Goal: Use online tool/utility: Utilize a website feature to perform a specific function

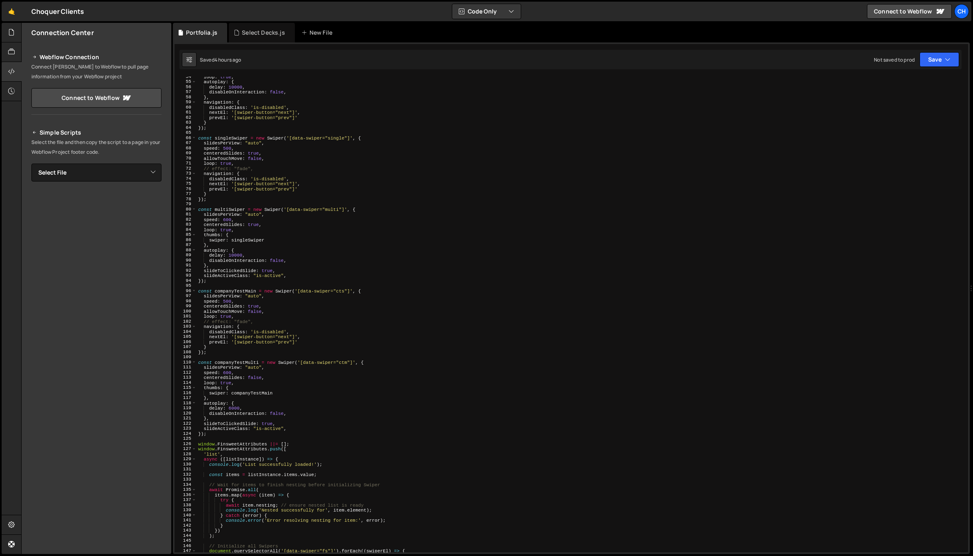
scroll to position [370, 0]
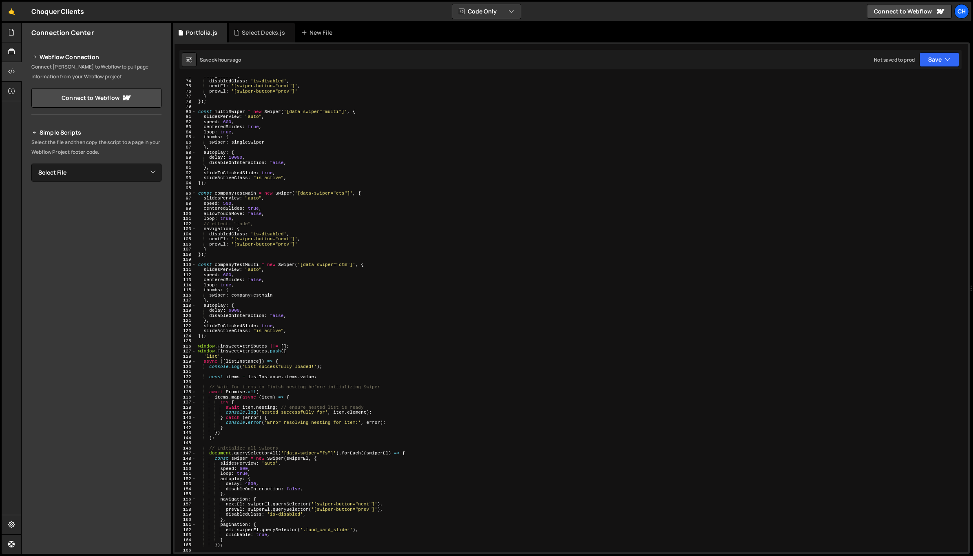
click at [220, 338] on div "navigation : { disabledClass : 'is-disabled' , nextEl : '[swiper-button="next"]…" at bounding box center [581, 316] width 769 height 486
type textarea "});"
click at [221, 341] on div "navigation : { disabledClass : 'is-disabled' , nextEl : '[swiper-button="next"]…" at bounding box center [581, 316] width 769 height 486
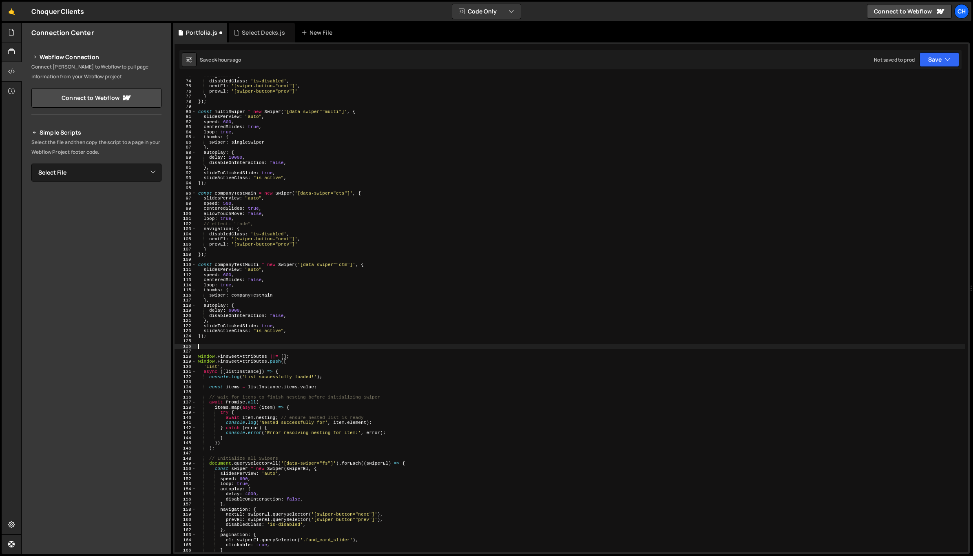
type textarea "window.Webflow.push(() => {"
click at [311, 354] on div "navigation : { disabledClass : 'is-disabled' , nextEl : '[swiper-button="next"]…" at bounding box center [581, 316] width 769 height 486
click at [311, 350] on div "navigation : { disabledClass : 'is-disabled' , nextEl : '[swiper-button="next"]…" at bounding box center [581, 316] width 769 height 486
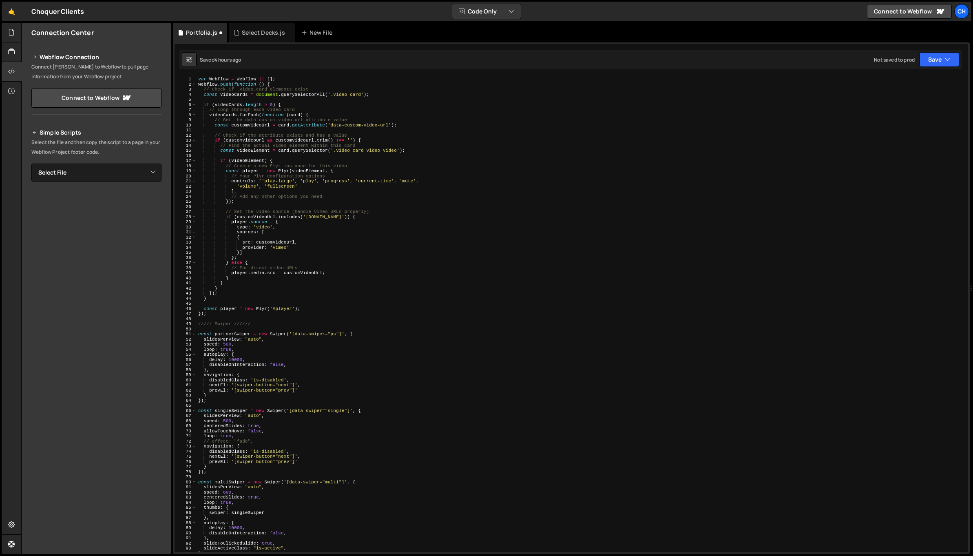
scroll to position [0, 0]
drag, startPoint x: 205, startPoint y: 95, endPoint x: 256, endPoint y: 94, distance: 50.6
click at [255, 94] on div "var Webflow = Webflow || [ ] ; Webflow . push ( function ( ) { // Check if .vid…" at bounding box center [581, 320] width 769 height 486
type textarea "const videoCards = document.querySelectorAll('.video_card');"
click at [258, 93] on div "var Webflow = Webflow || [ ] ; Webflow . push ( function ( ) { // Check if .vid…" at bounding box center [581, 320] width 769 height 486
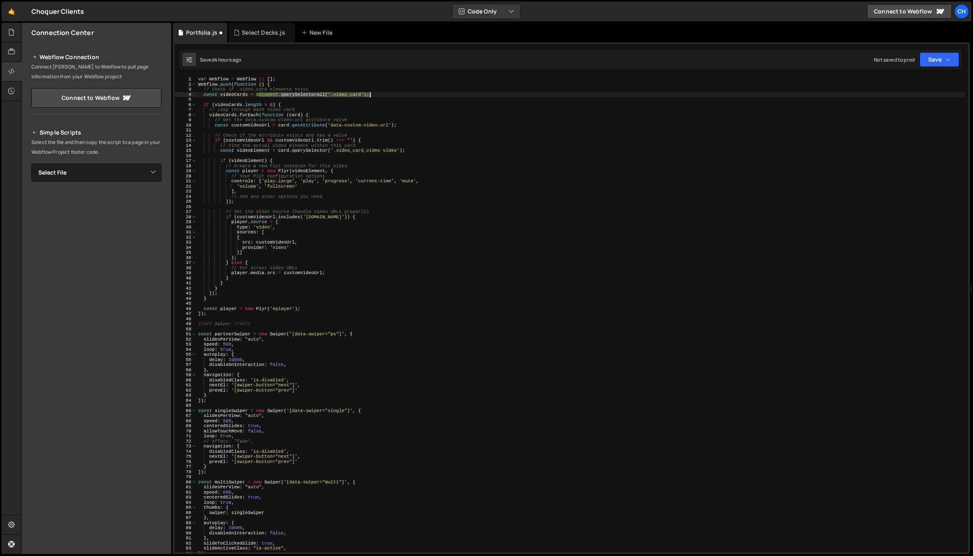
drag, startPoint x: 258, startPoint y: 93, endPoint x: 397, endPoint y: 96, distance: 139.6
click at [397, 96] on div "var Webflow = Webflow || [ ] ; Webflow . push ( function ( ) { // Check if .vid…" at bounding box center [581, 320] width 769 height 486
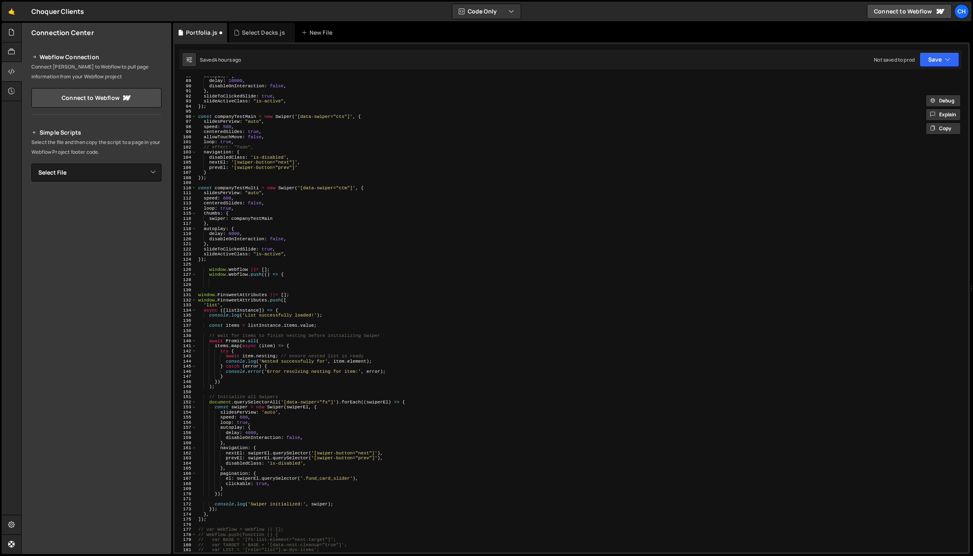
scroll to position [447, 0]
click at [306, 284] on div "autoplay : { delay : 10000 , disableOnInteraction : false , } , slideToClickedS…" at bounding box center [581, 316] width 769 height 486
click at [306, 280] on div "autoplay : { delay : 10000 , disableOnInteraction : false , } , slideToClickedS…" at bounding box center [581, 316] width 769 height 486
click at [306, 284] on div "autoplay : { delay : 10000 , disableOnInteraction : false , } , slideToClickedS…" at bounding box center [581, 316] width 769 height 486
click at [306, 282] on div "autoplay : { delay : 10000 , disableOnInteraction : false , } , slideToClickedS…" at bounding box center [581, 316] width 769 height 486
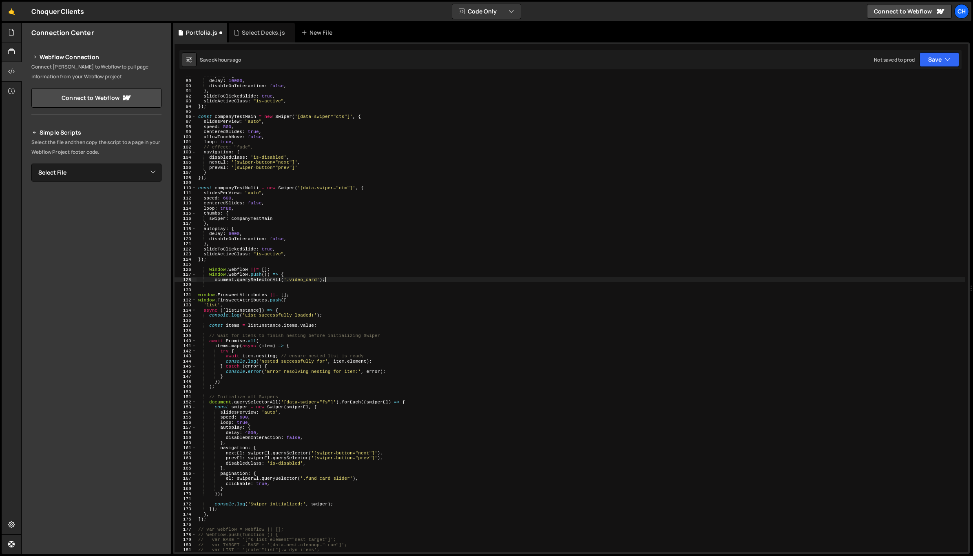
click at [276, 281] on div "autoplay : { delay : 10000 , disableOnInteraction : false , } , slideToClickedS…" at bounding box center [581, 316] width 769 height 486
click at [215, 278] on div "autoplay : { delay : 10000 , disableOnInteraction : false , } , slideToClickedS…" at bounding box center [581, 316] width 769 height 486
click at [283, 279] on div "autoplay : { delay : 10000 , disableOnInteraction : false , } , slideToClickedS…" at bounding box center [581, 316] width 769 height 486
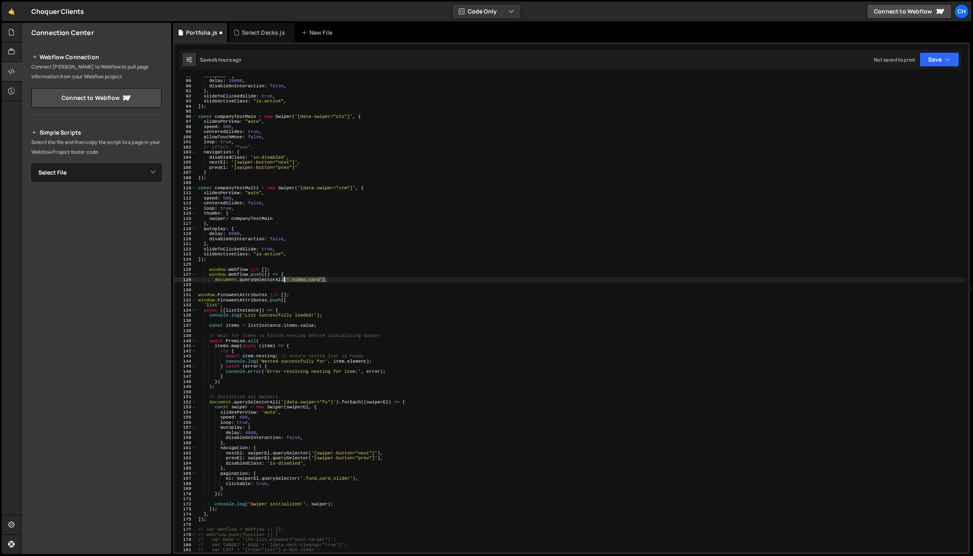
click at [283, 279] on div "autoplay : { delay : 10000 , disableOnInteraction : false , } , slideToClickedS…" at bounding box center [581, 316] width 769 height 486
click at [282, 282] on div "autoplay : { delay : 10000 , disableOnInteraction : false , } , slideToClickedS…" at bounding box center [581, 316] width 769 height 486
drag, startPoint x: 284, startPoint y: 401, endPoint x: 334, endPoint y: 400, distance: 50.2
click at [334, 400] on div "autoplay : { delay : 10000 , disableOnInteraction : false , } , slideToClickedS…" at bounding box center [581, 316] width 769 height 486
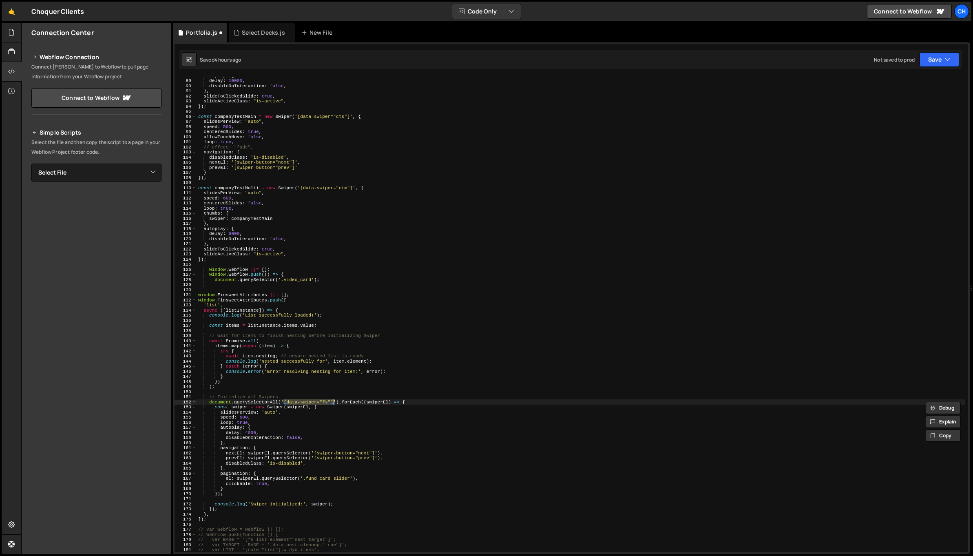
click at [295, 279] on div "autoplay : { delay : 10000 , disableOnInteraction : false , } , slideToClickedS…" at bounding box center [581, 316] width 769 height 486
type textarea "document.querySelector('.[data-swiper="fs"]');"
click at [364, 282] on div "autoplay : { delay : 10000 , disableOnInteraction : false , } , slideToClickedS…" at bounding box center [581, 316] width 769 height 486
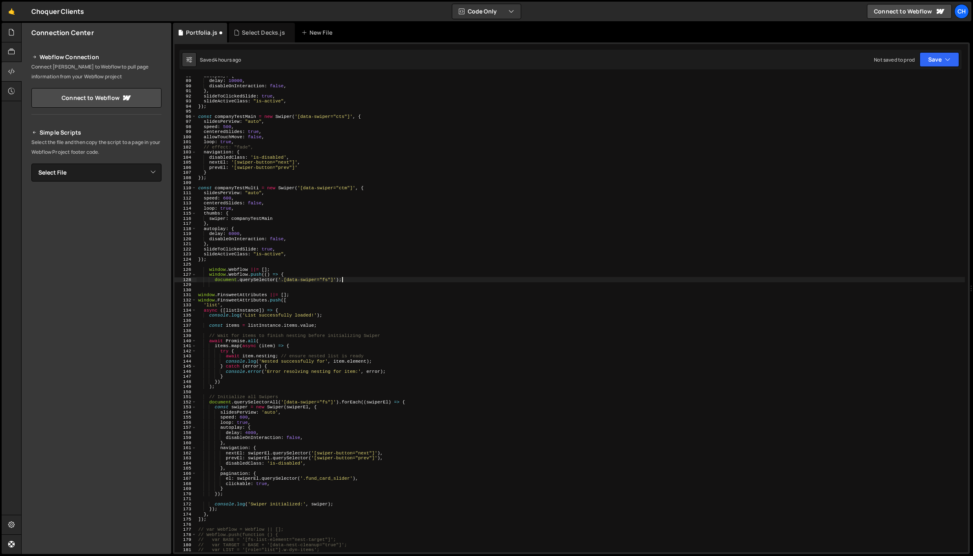
click at [365, 279] on div "autoplay : { delay : 10000 , disableOnInteraction : false , } , slideToClickedS…" at bounding box center [581, 316] width 769 height 486
click at [284, 281] on div "autoplay : { delay : 10000 , disableOnInteraction : false , } , slideToClickedS…" at bounding box center [581, 316] width 769 height 486
type textarea "document.querySelector('[data-swiper="fs"]');"
click at [375, 284] on div "autoplay : { delay : 10000 , disableOnInteraction : false , } , slideToClickedS…" at bounding box center [581, 316] width 769 height 486
click at [376, 280] on div "autoplay : { delay : 10000 , disableOnInteraction : false , } , slideToClickedS…" at bounding box center [581, 316] width 769 height 486
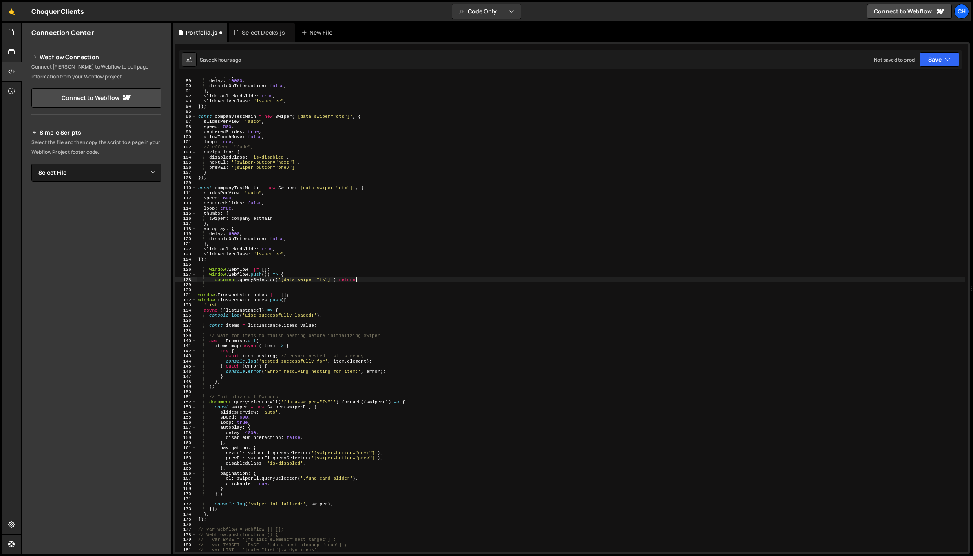
scroll to position [0, 13]
click at [305, 512] on div "autoplay : { delay : 10000 , disableOnInteraction : false , } , slideToClickedS…" at bounding box center [581, 316] width 769 height 486
click at [305, 516] on div "autoplay : { delay : 10000 , disableOnInteraction : false , } , slideToClickedS…" at bounding box center [581, 316] width 769 height 486
type textarea "},"
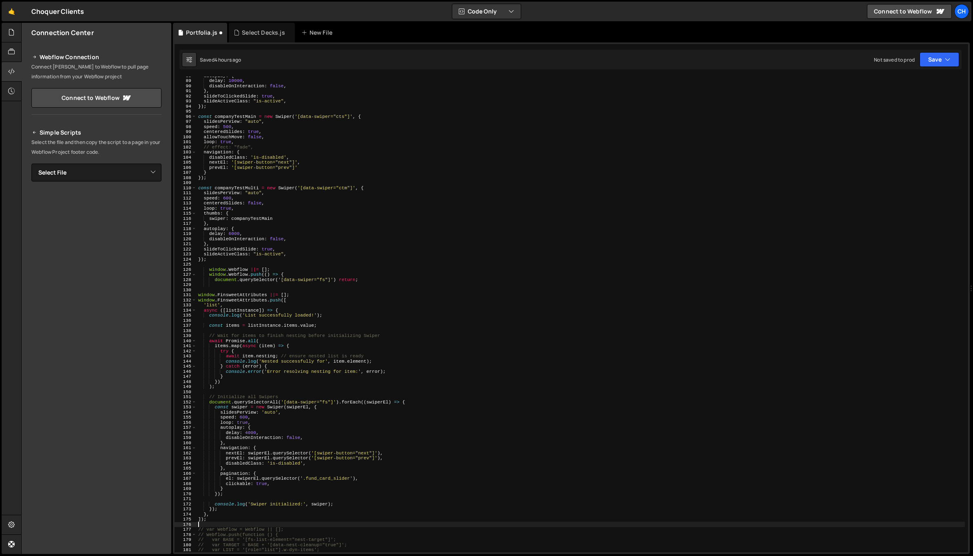
click at [305, 524] on div "autoplay : { delay : 10000 , disableOnInteraction : false , } , slideToClickedS…" at bounding box center [581, 316] width 769 height 486
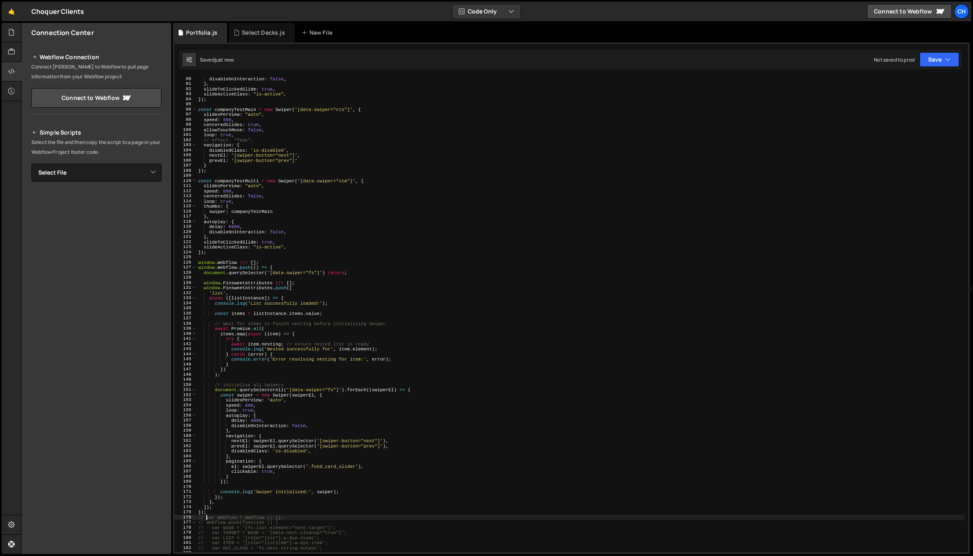
scroll to position [454, 0]
type textarea "// var Webflow = Webflow || [];"
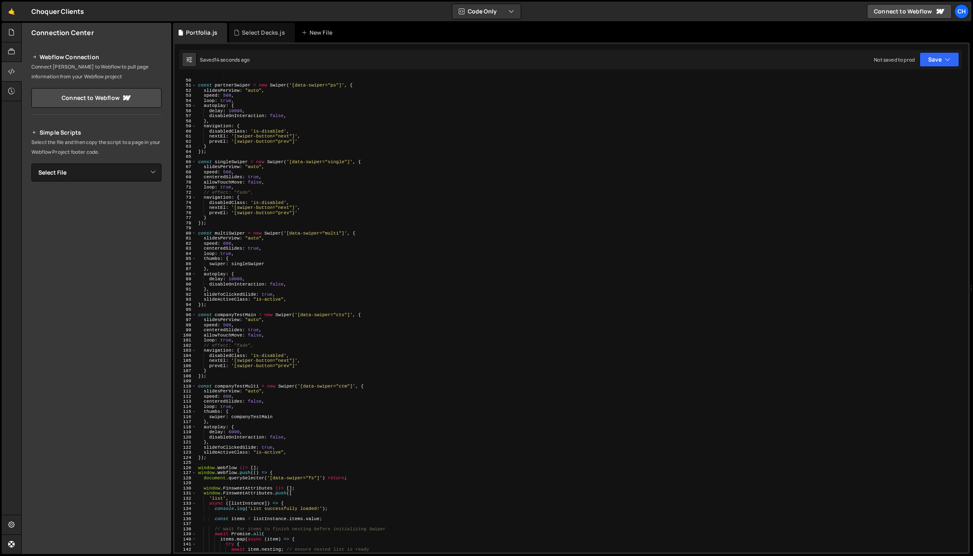
scroll to position [418, 0]
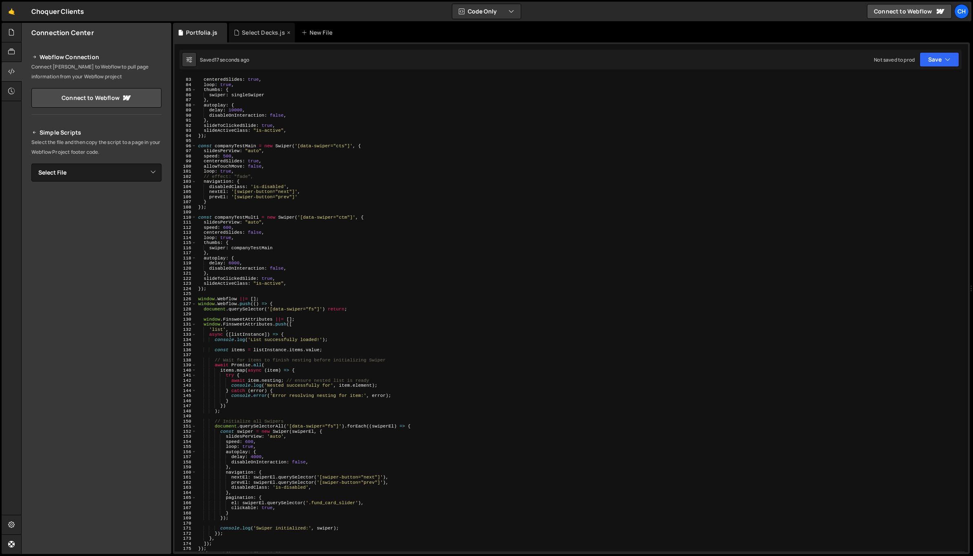
click at [268, 30] on div "Select Decks.js" at bounding box center [263, 33] width 43 height 8
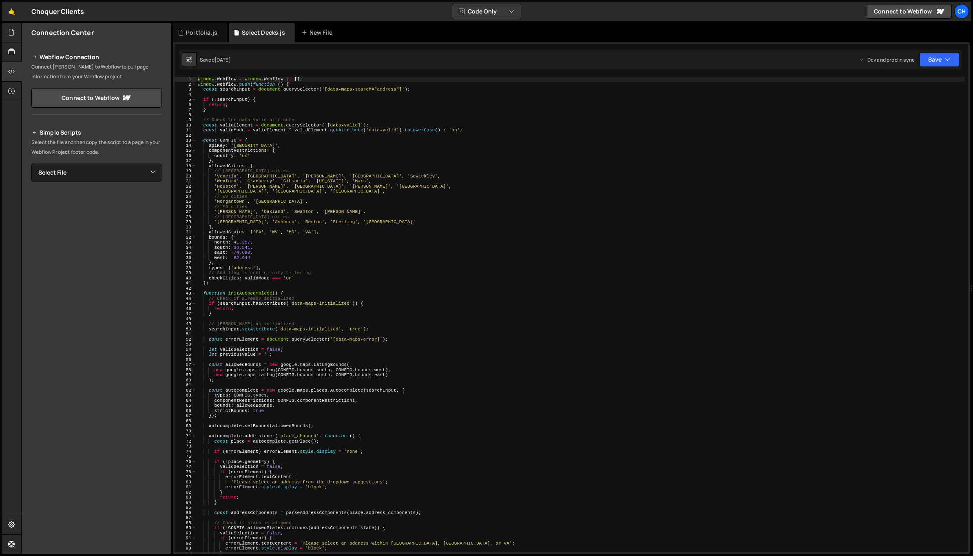
type textarea "return;"
drag, startPoint x: 235, startPoint y: 105, endPoint x: 212, endPoint y: 103, distance: 23.8
click at [212, 103] on div "window . Webflow = window . Webflow || [ ] ; window . Webflow . push ( function…" at bounding box center [580, 320] width 769 height 486
click at [205, 32] on div "Portfolia.js" at bounding box center [201, 33] width 31 height 8
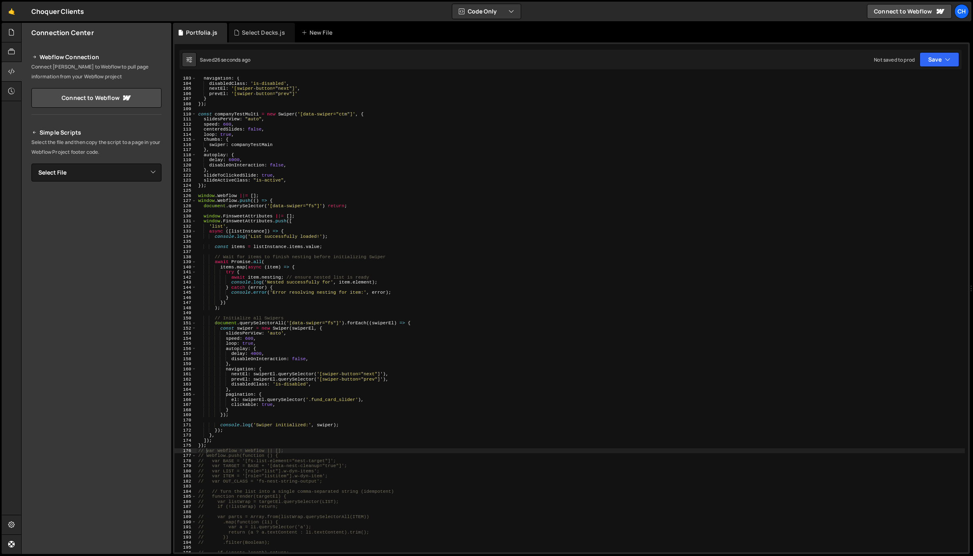
scroll to position [521, 0]
click at [202, 205] on div "navigation : { disabledClass : 'is-disabled' , nextEl : '[swiper-button="next"]…" at bounding box center [581, 319] width 769 height 486
click at [204, 206] on div "navigation : { disabledClass : 'is-disabled' , nextEl : '[swiper-button="next"]…" at bounding box center [581, 319] width 769 height 486
click at [337, 206] on div "navigation : { disabledClass : 'is-disabled' , nextEl : '[swiper-button="next"]…" at bounding box center [581, 319] width 769 height 486
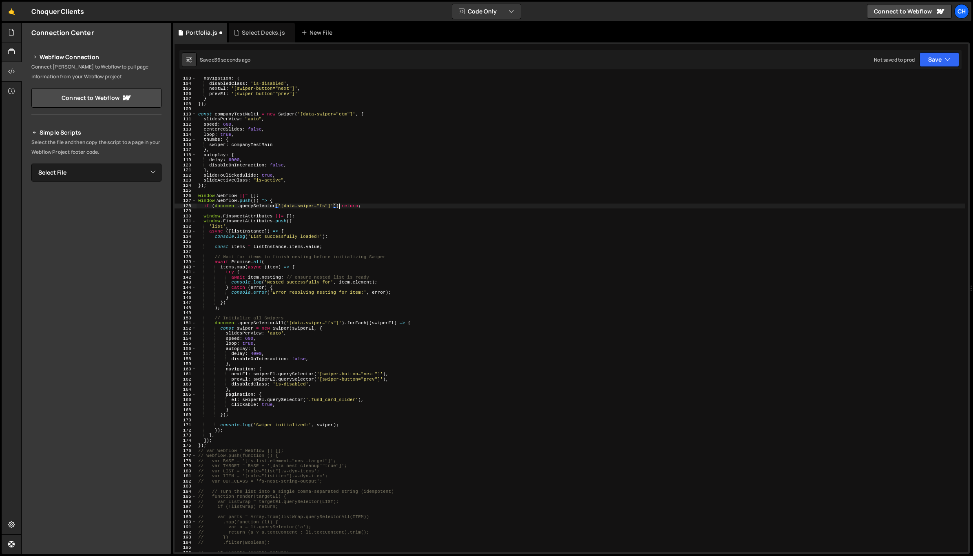
scroll to position [0, 12]
click at [251, 207] on div "navigation : { disabledClass : 'is-disabled' , nextEl : '[swiper-button="next"]…" at bounding box center [581, 319] width 769 height 486
drag, startPoint x: 215, startPoint y: 205, endPoint x: 203, endPoint y: 204, distance: 11.9
click at [203, 204] on div "navigation : { disabledClass : 'is-disabled' , nextEl : '[swiper-button="next"]…" at bounding box center [581, 319] width 769 height 486
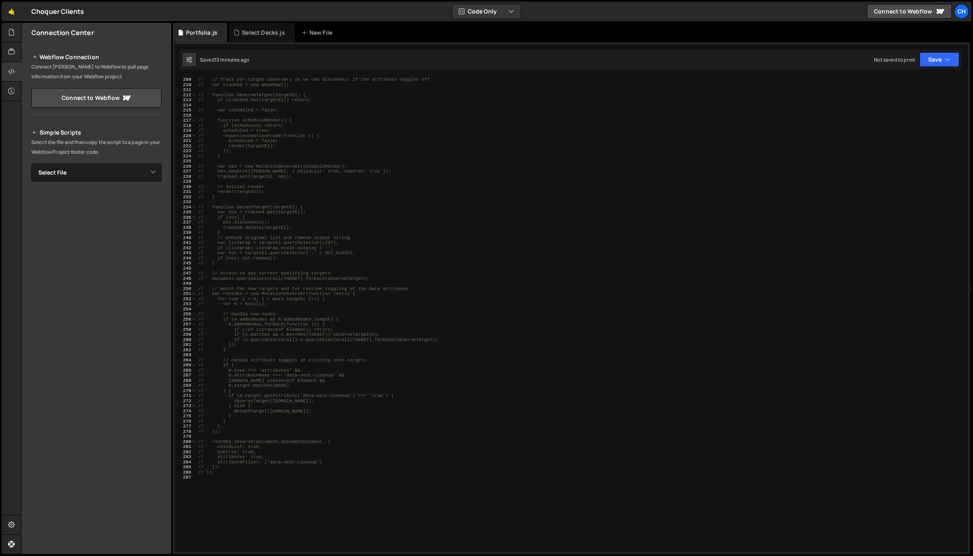
scroll to position [1070, 0]
click at [288, 380] on div "// var tracked = new WeakMap(); // function observeTarget(targetEl) { // if (tr…" at bounding box center [581, 316] width 769 height 486
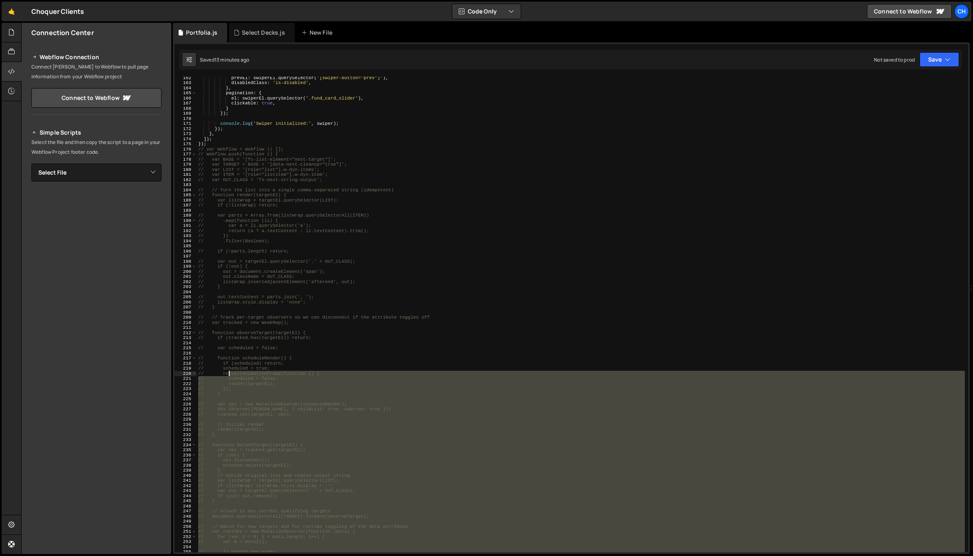
scroll to position [822, 0]
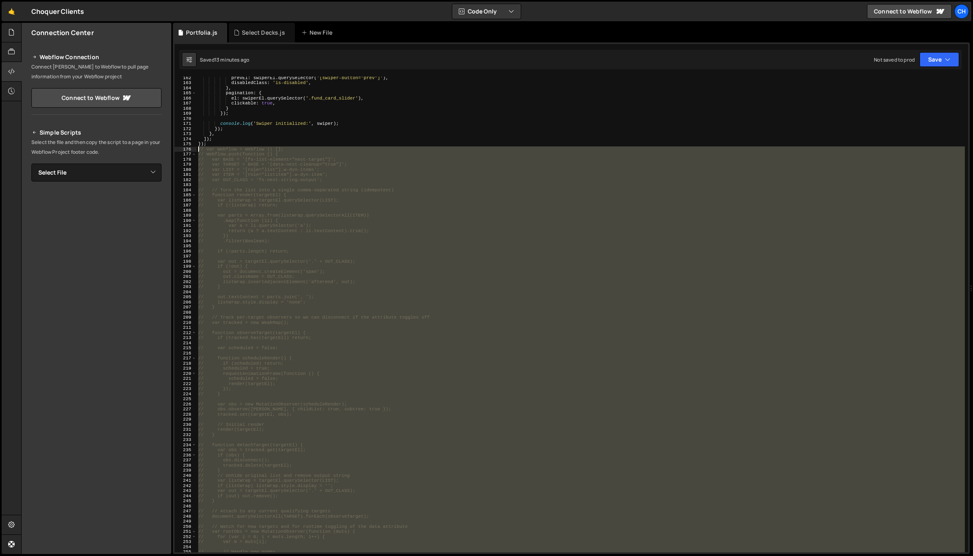
drag, startPoint x: 224, startPoint y: 461, endPoint x: 188, endPoint y: 149, distance: 313.3
click at [188, 149] on div "// ) { 162 163 164 165 166 167 168 169 170 171 172 173 174 175 176 177 178 179 …" at bounding box center [572, 315] width 794 height 476
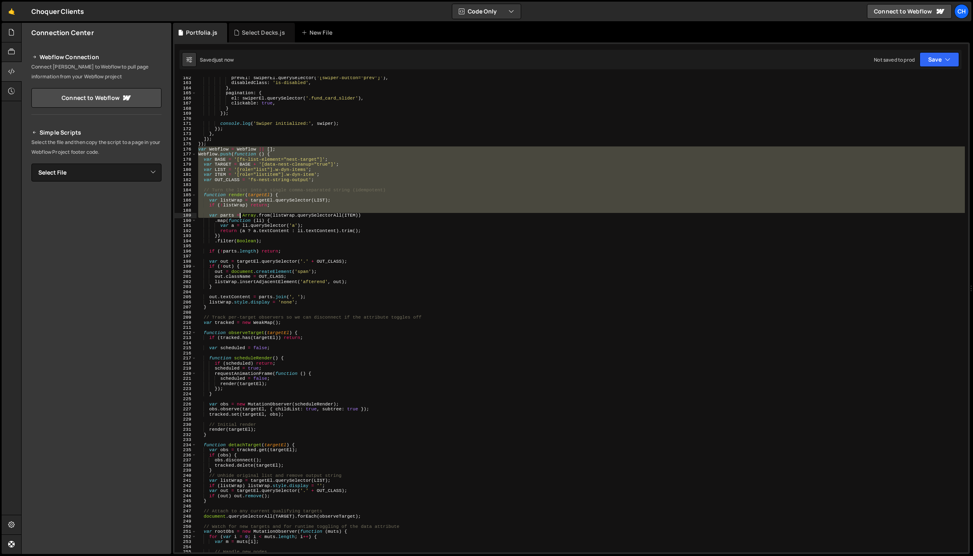
drag, startPoint x: 197, startPoint y: 149, endPoint x: 241, endPoint y: 214, distance: 78.4
click at [241, 214] on div "prevEl : swiperEl . querySelector ( '[swiper-button="prev"]' ) , disabledClass …" at bounding box center [581, 318] width 769 height 486
click at [225, 172] on div "prevEl : swiperEl . querySelector ( '[swiper-button="prev"]' ) , disabledClass …" at bounding box center [581, 315] width 769 height 476
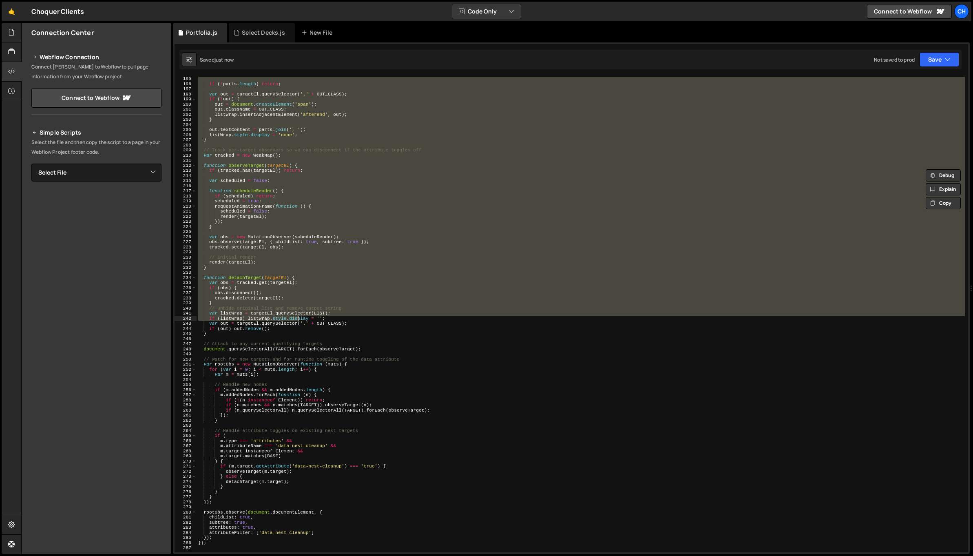
scroll to position [1157, 0]
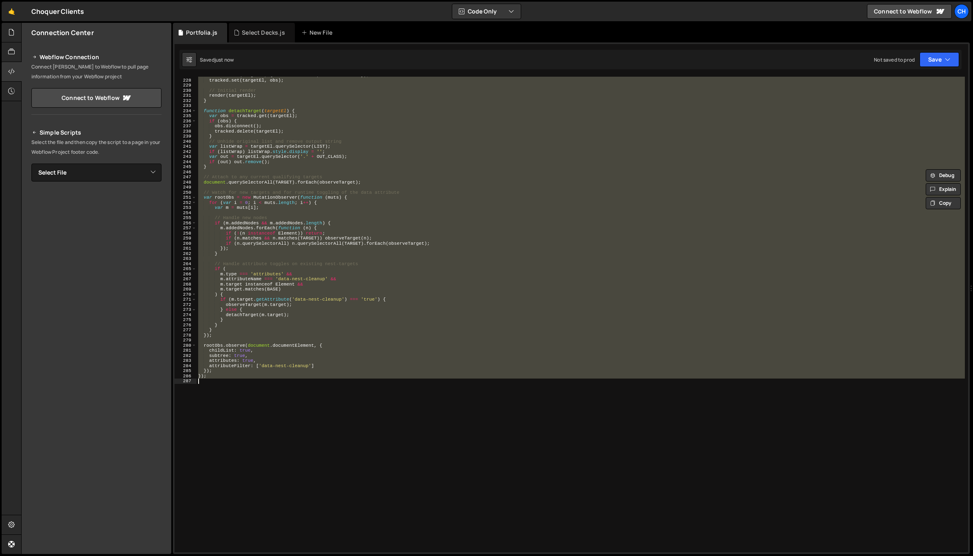
drag, startPoint x: 197, startPoint y: 149, endPoint x: 267, endPoint y: 399, distance: 259.9
click at [267, 399] on div "obs . observe ( [PERSON_NAME] , { childList : true , subtree : true }) ; tracke…" at bounding box center [581, 316] width 769 height 486
type textarea "});"
